Goal: Check status

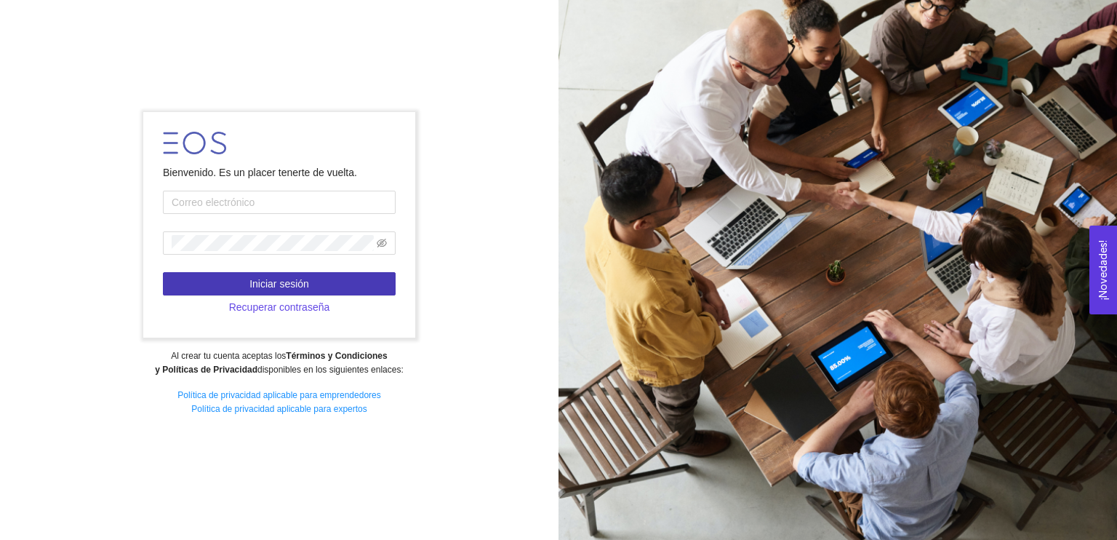
type input "[PERSON_NAME][EMAIL_ADDRESS][PERSON_NAME][DOMAIN_NAME]"
click at [292, 284] on span "Iniciar sesión" at bounding box center [280, 284] width 60 height 16
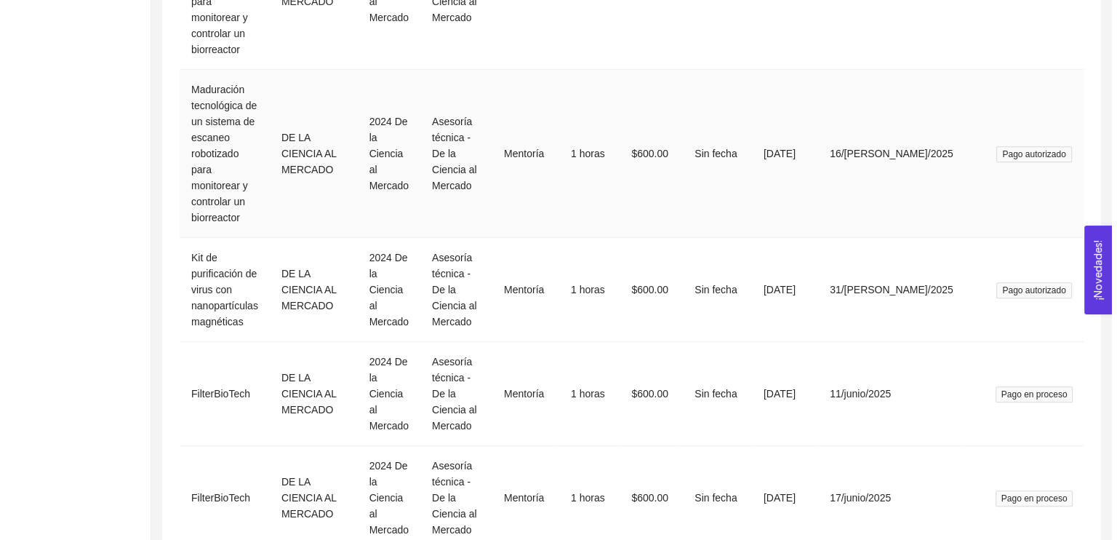
scroll to position [933, 0]
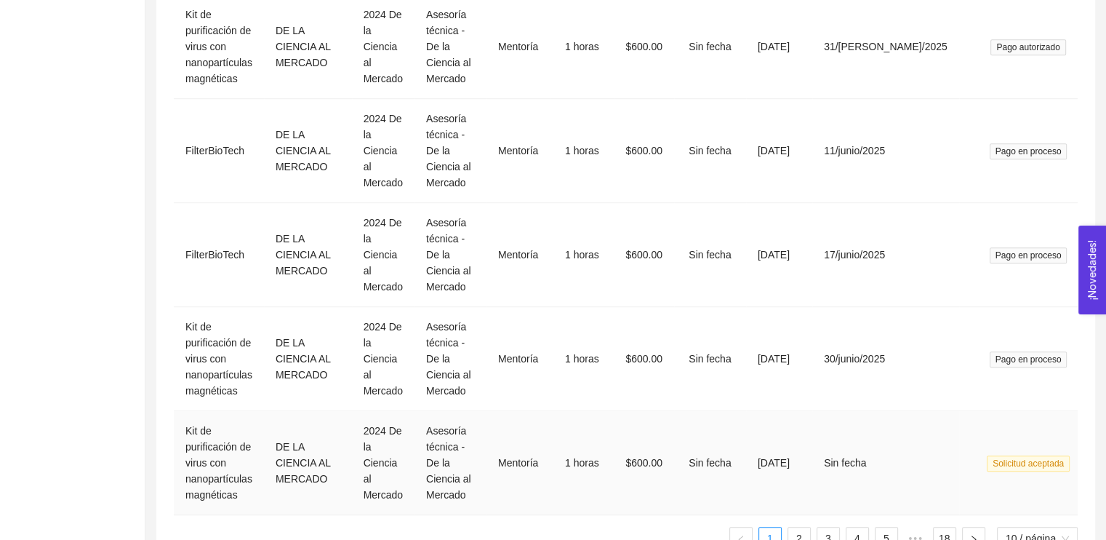
click at [1030, 455] on span "Solicitud aceptada" at bounding box center [1028, 463] width 83 height 16
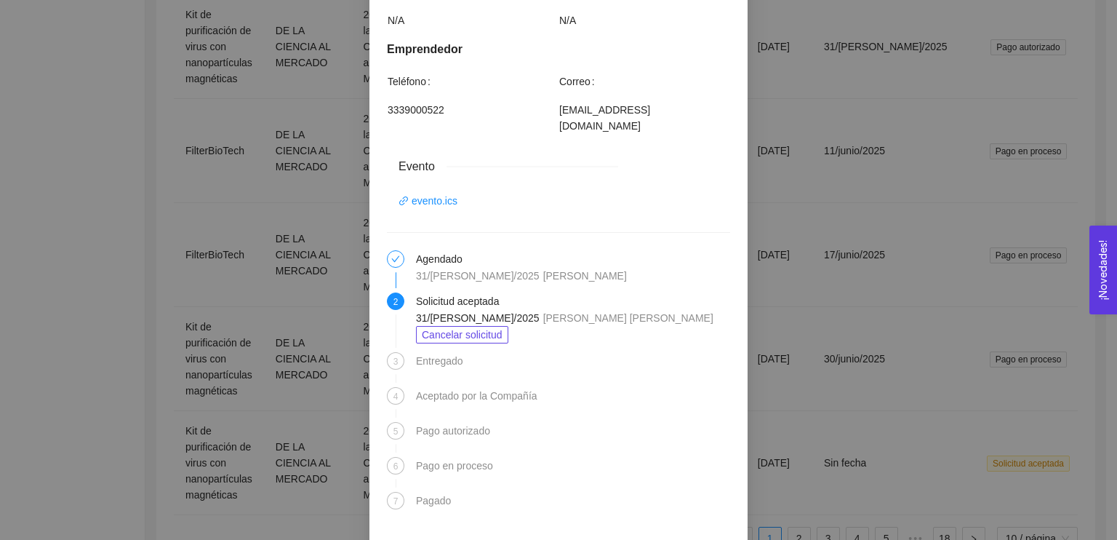
scroll to position [866, 0]
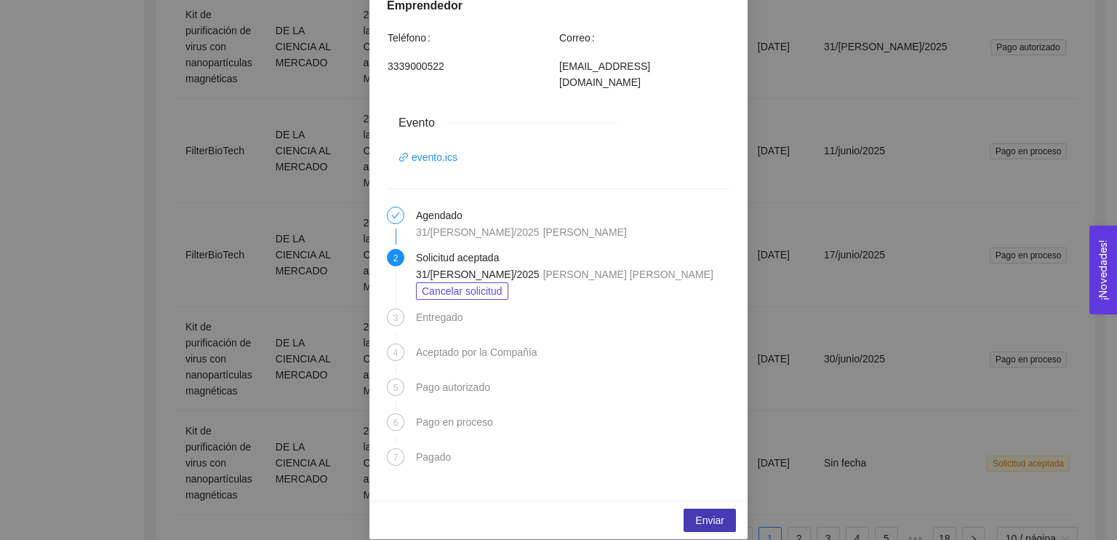
click at [705, 512] on span "Enviar" at bounding box center [709, 520] width 29 height 16
click at [719, 512] on span "Enviar" at bounding box center [709, 520] width 29 height 16
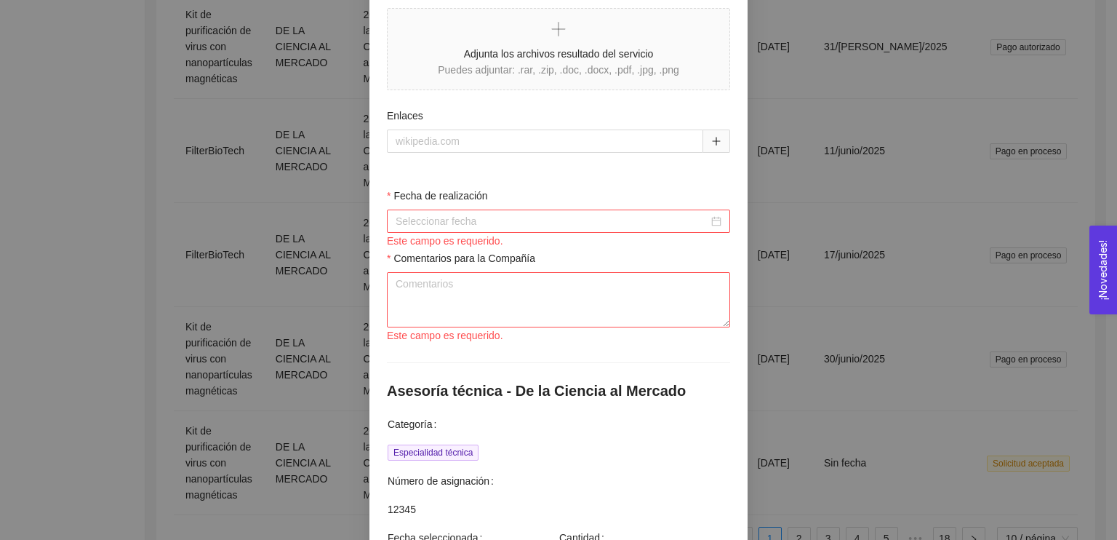
scroll to position [0, 0]
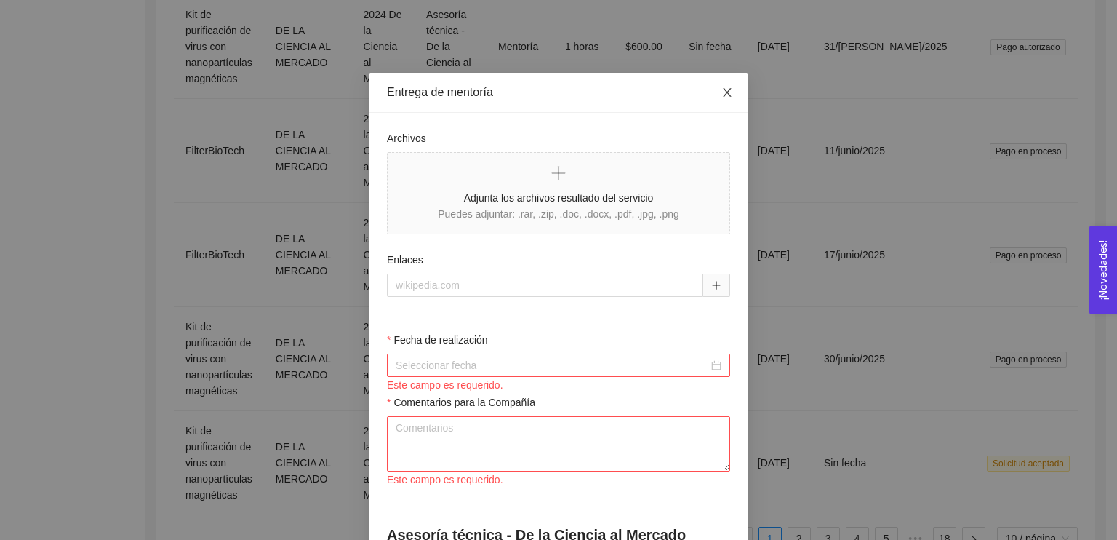
click at [723, 95] on icon "close" at bounding box center [727, 92] width 8 height 9
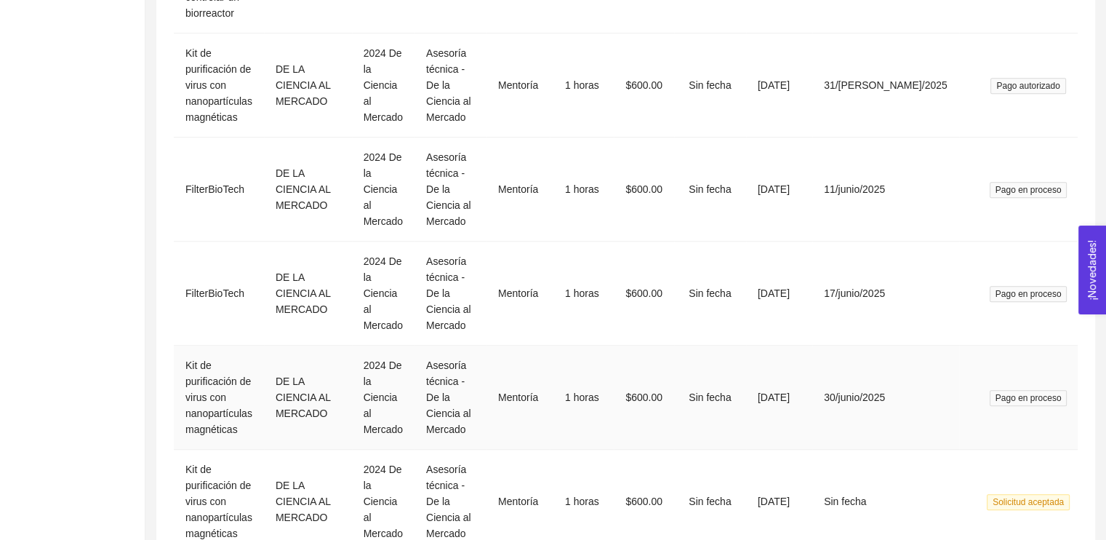
scroll to position [933, 0]
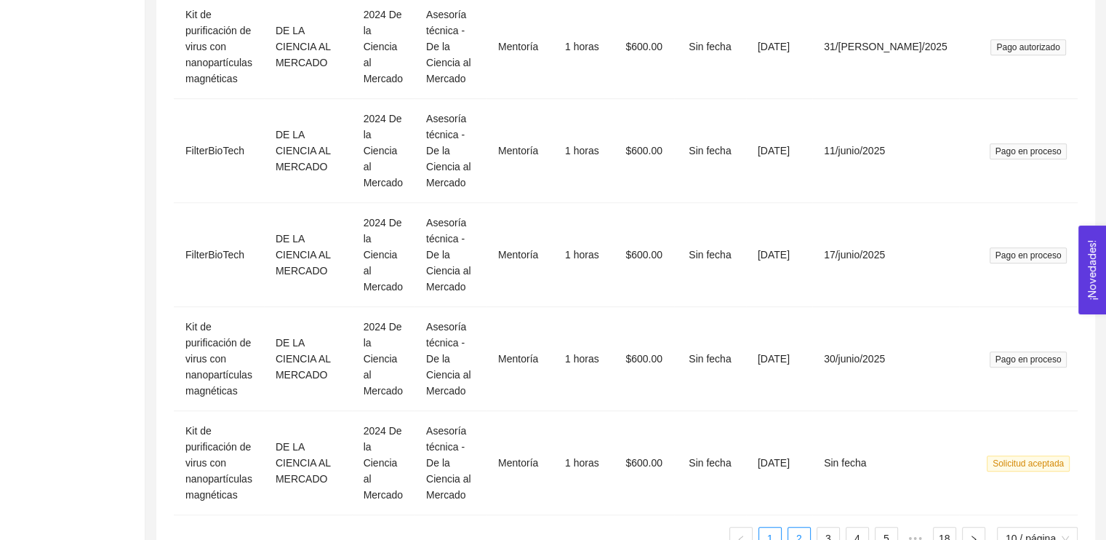
click at [799, 527] on link "2" at bounding box center [800, 538] width 22 height 22
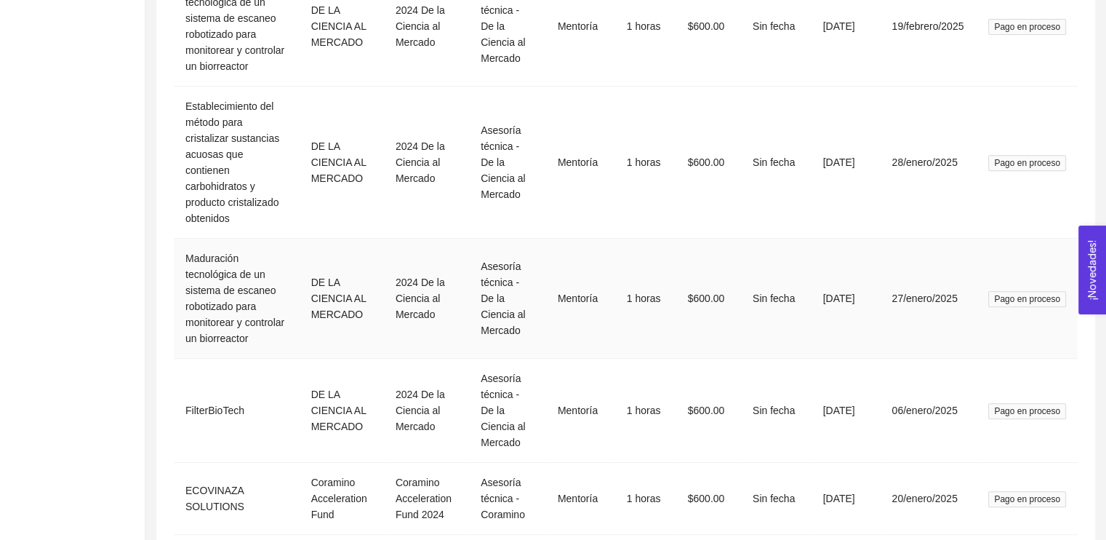
scroll to position [189, 0]
